Goal: Check status: Check status

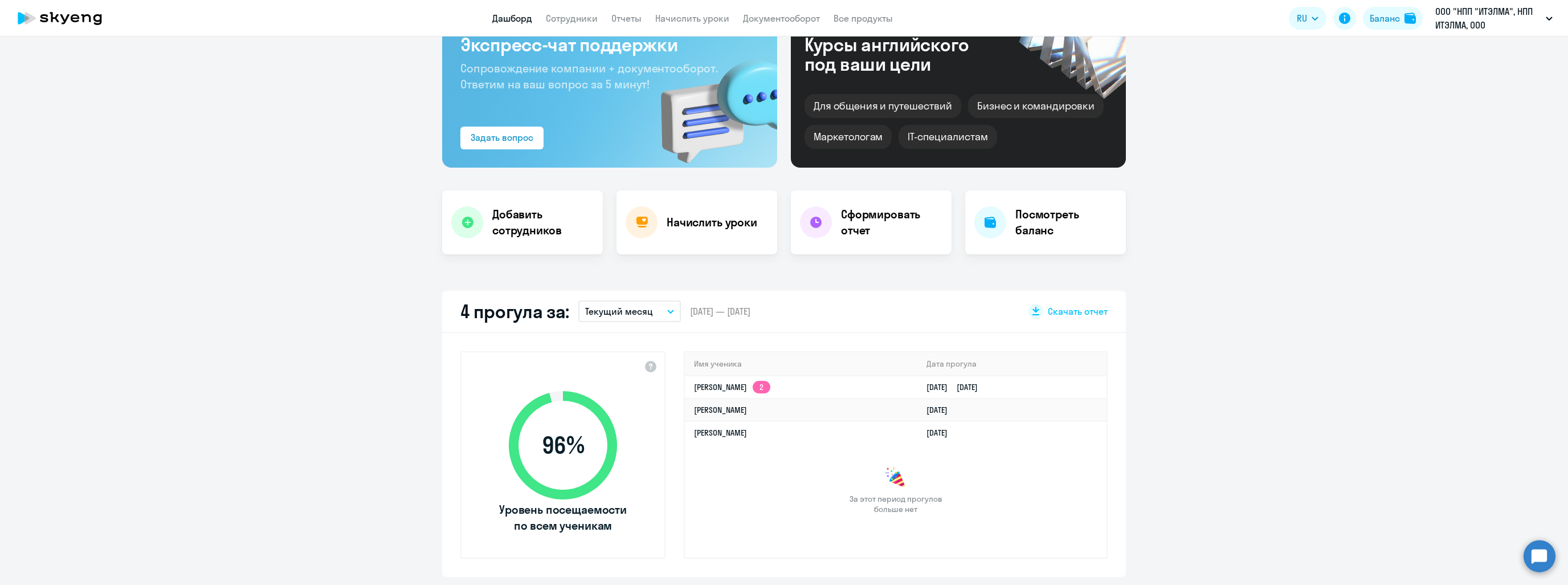
scroll to position [114, 0]
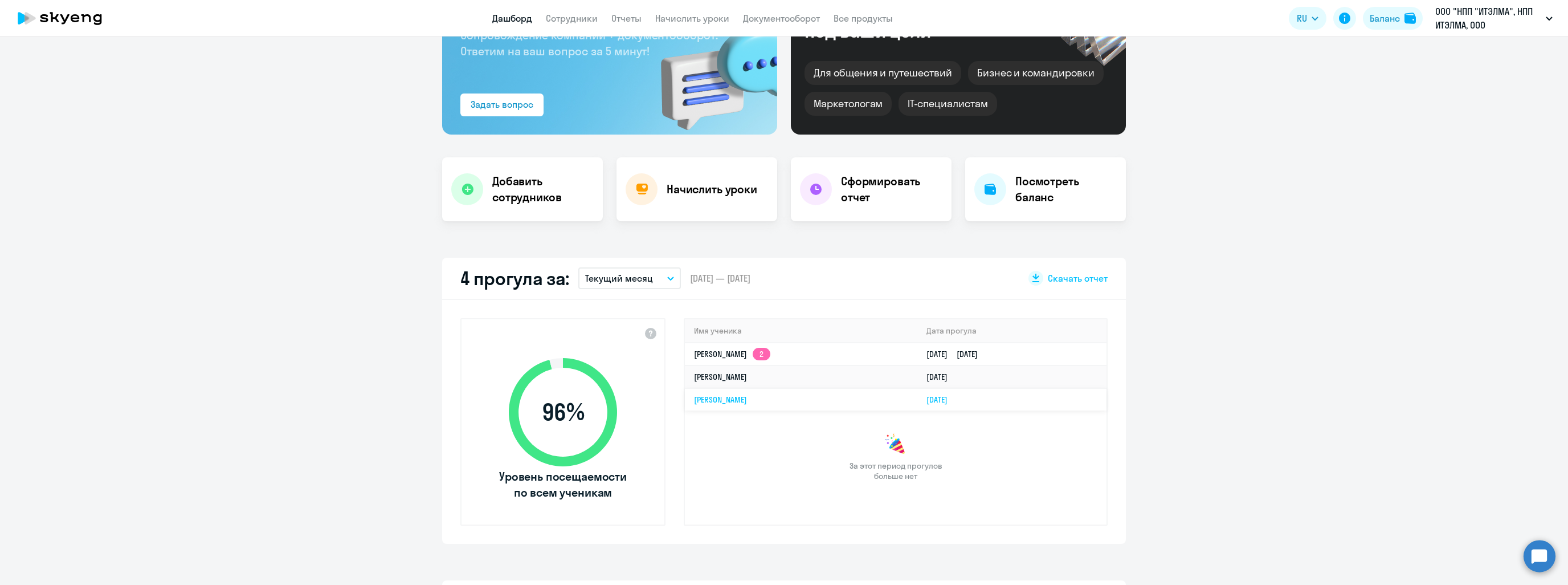
click at [747, 397] on link "[PERSON_NAME]" at bounding box center [720, 400] width 53 height 10
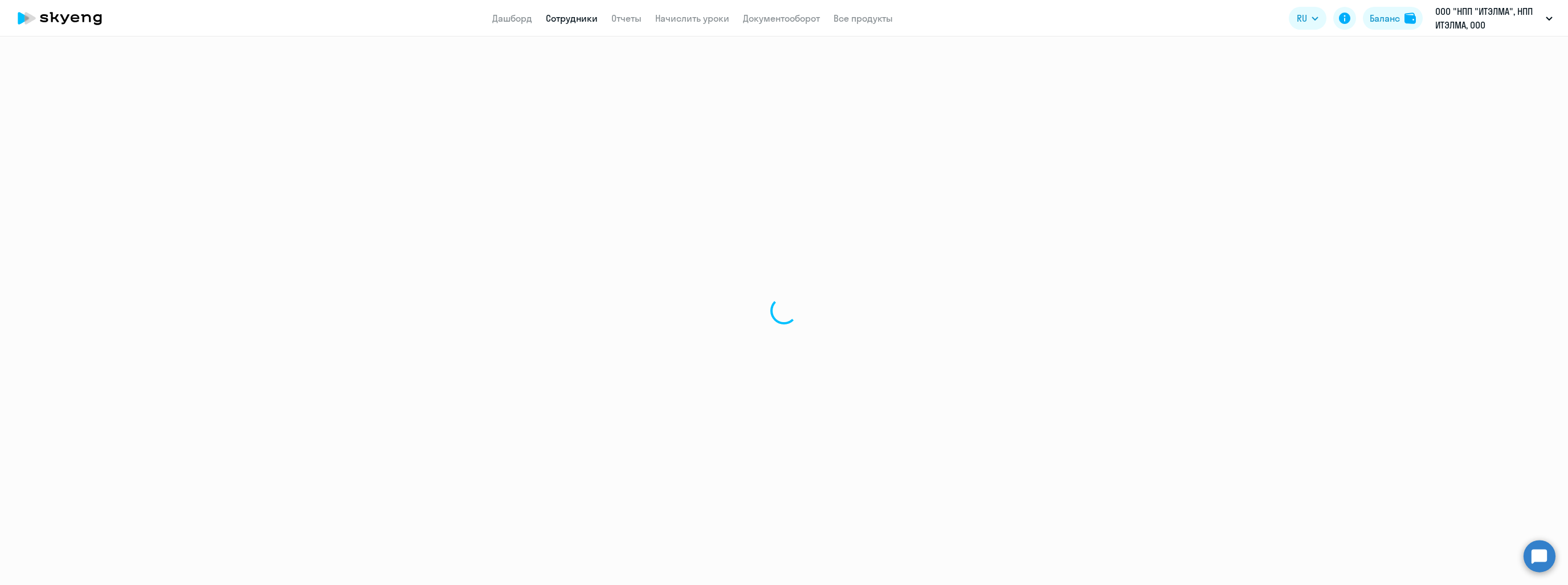
select select "english"
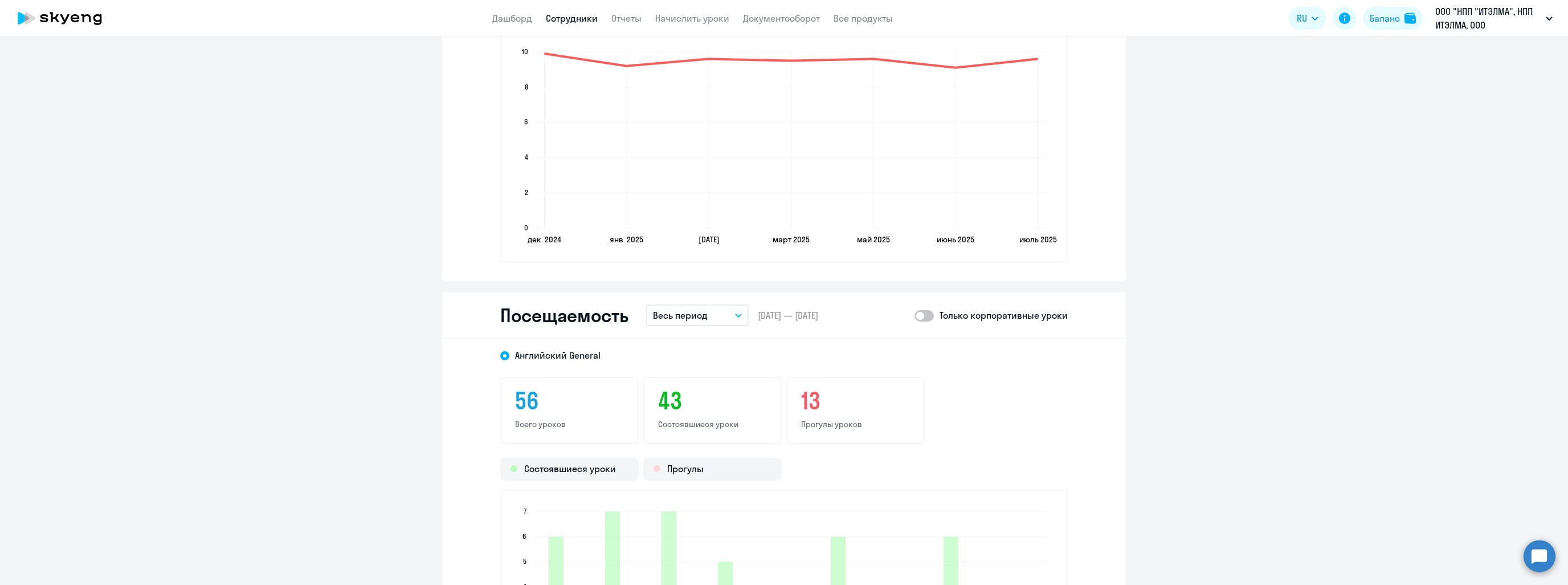
scroll to position [1425, 0]
